Goal: Task Accomplishment & Management: Complete application form

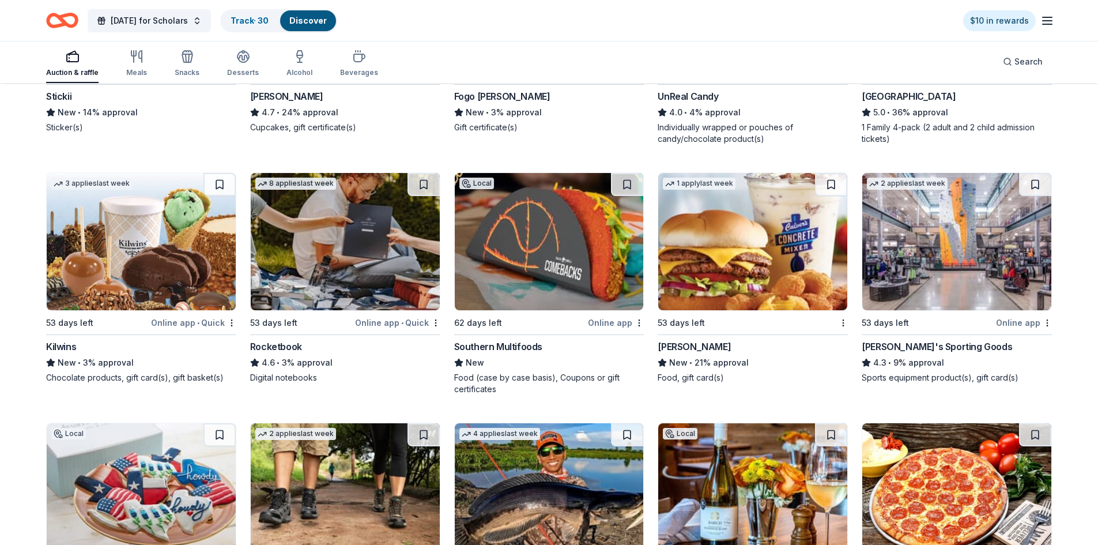
scroll to position [6192, 0]
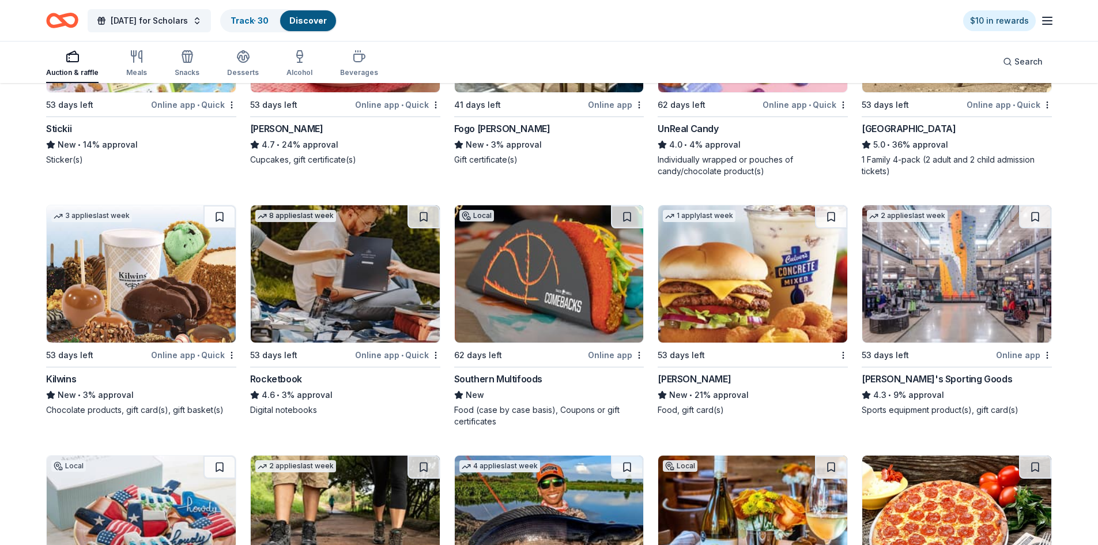
click at [356, 269] on img at bounding box center [345, 273] width 189 height 137
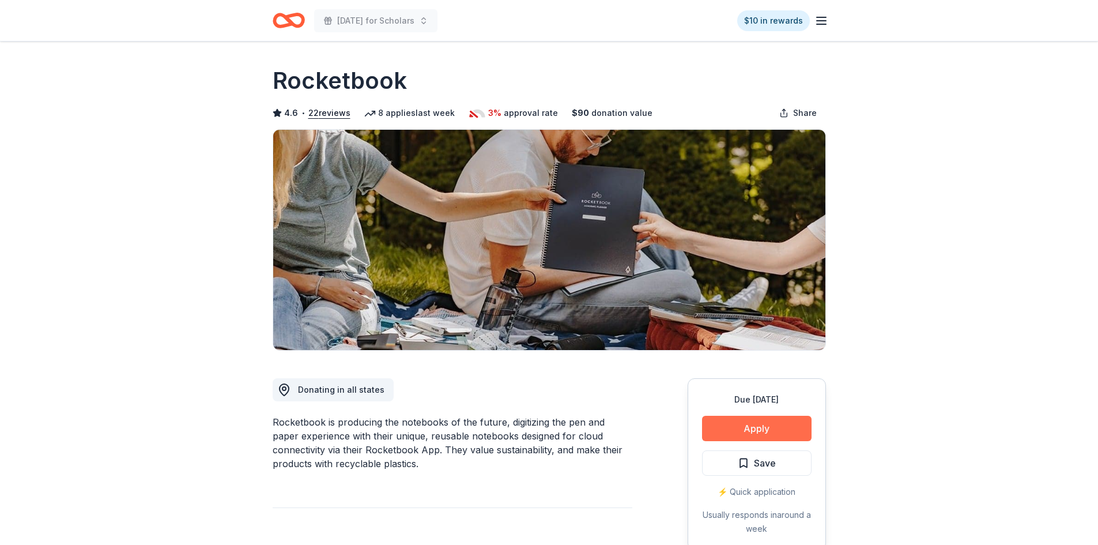
click at [801, 423] on button "Apply" at bounding box center [757, 428] width 110 height 25
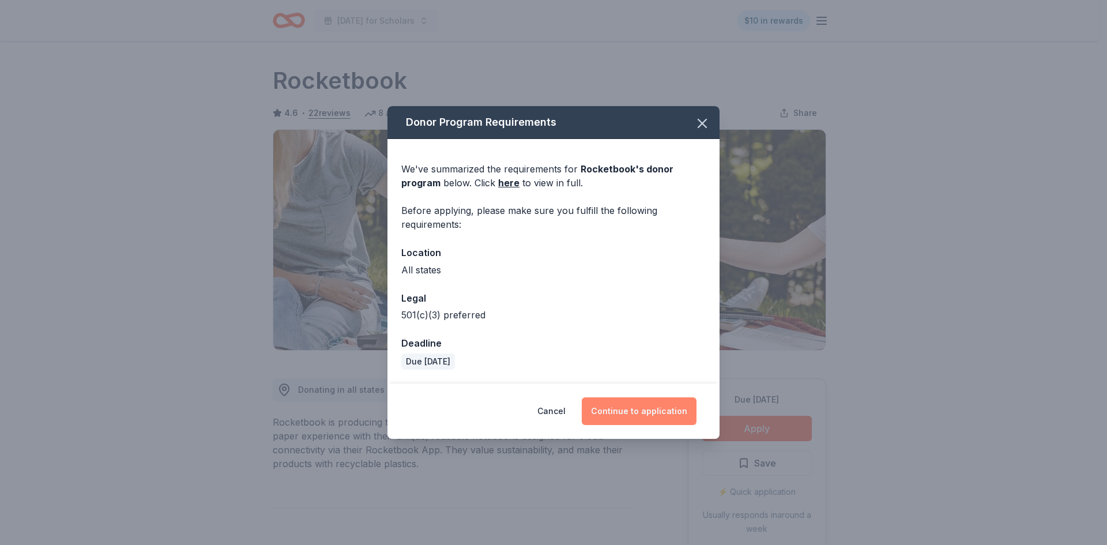
click at [631, 405] on button "Continue to application" at bounding box center [639, 411] width 115 height 28
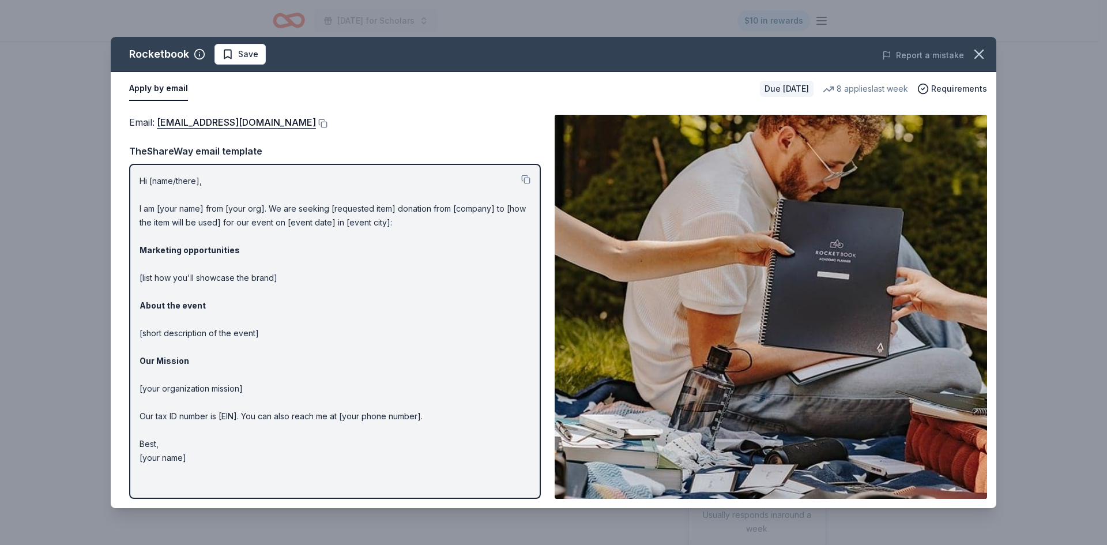
click at [138, 178] on div "Hi [name/there], I am [your name] from [your org]. We are seeking [requested it…" at bounding box center [335, 331] width 412 height 335
click at [529, 179] on button at bounding box center [525, 179] width 9 height 9
